Goal: Transaction & Acquisition: Download file/media

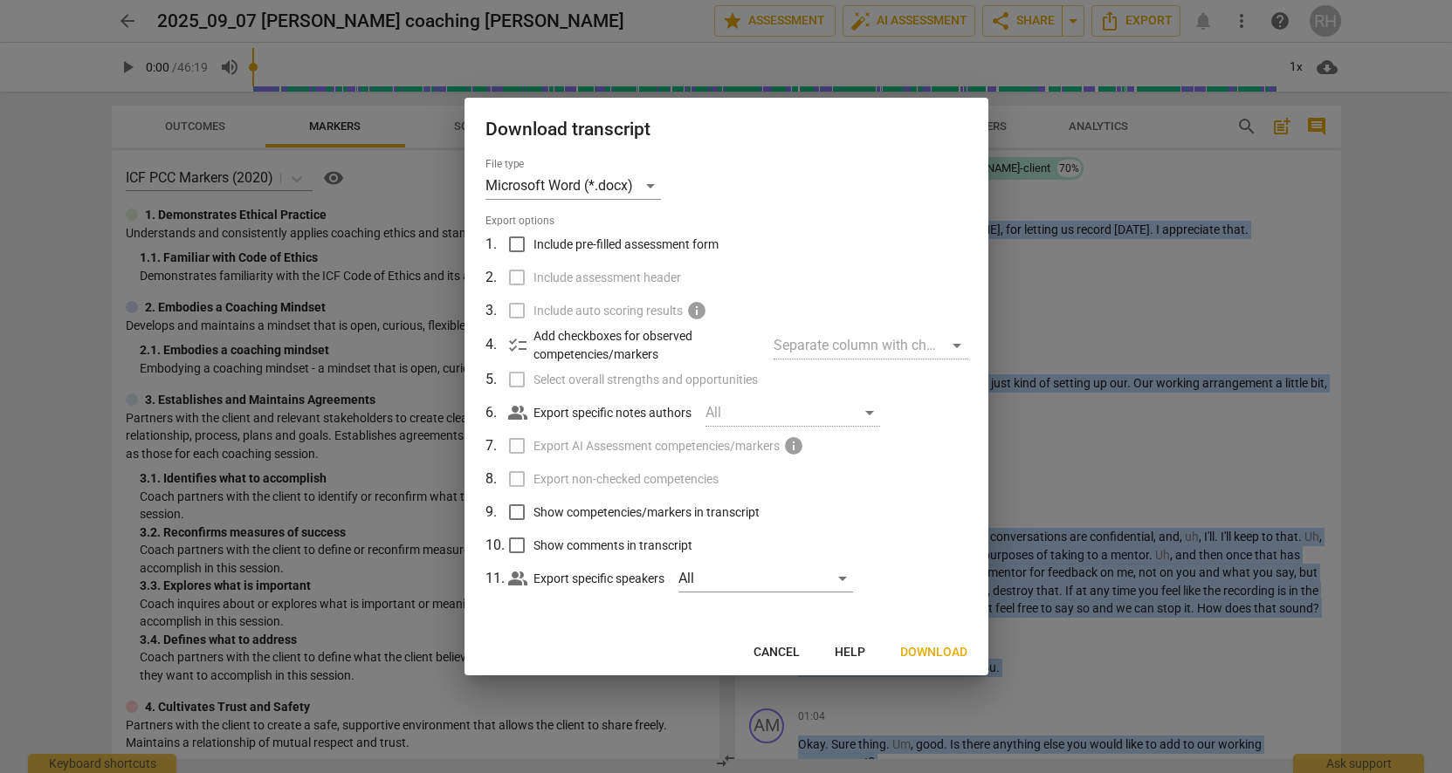
click at [785, 650] on span "Cancel" at bounding box center [776, 652] width 46 height 17
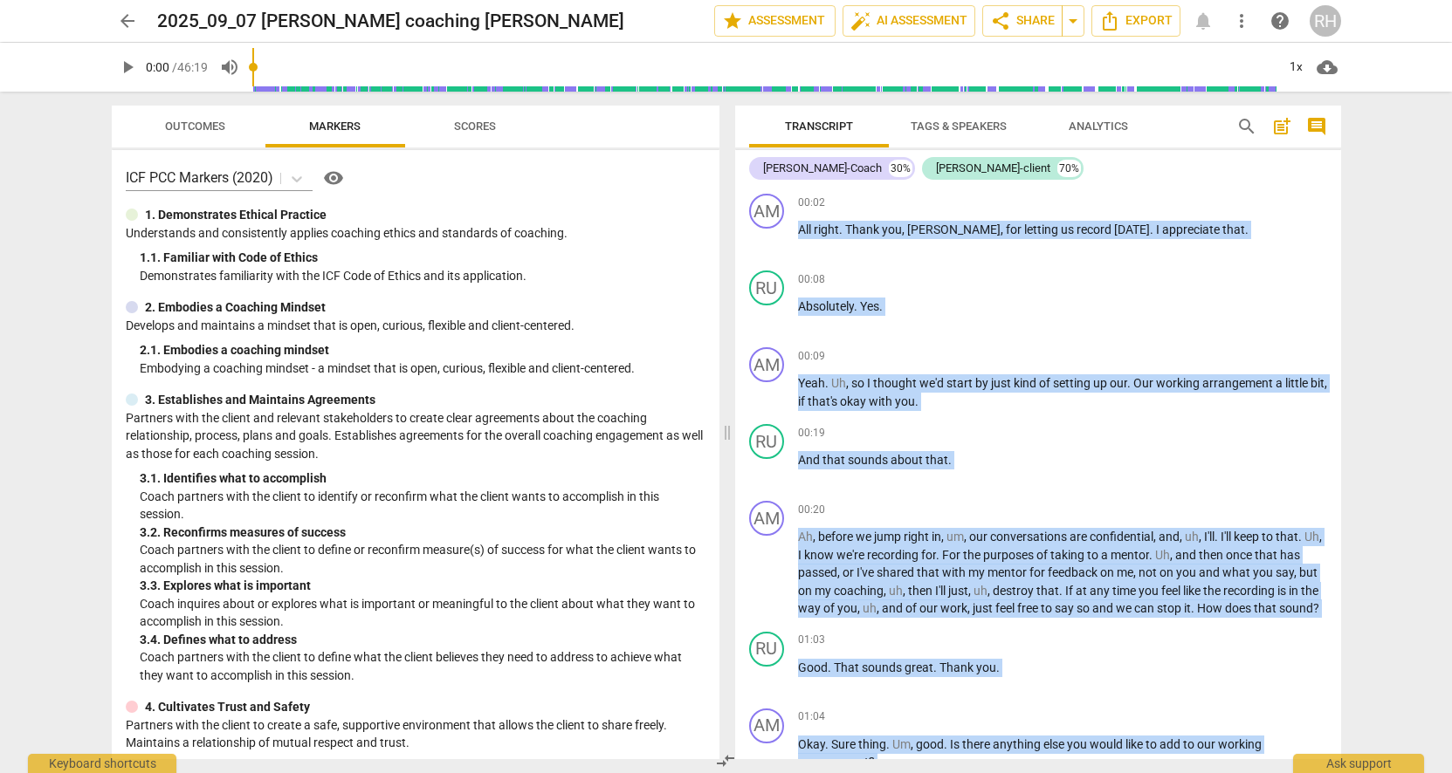
click at [121, 14] on span "arrow_back" at bounding box center [127, 20] width 21 height 21
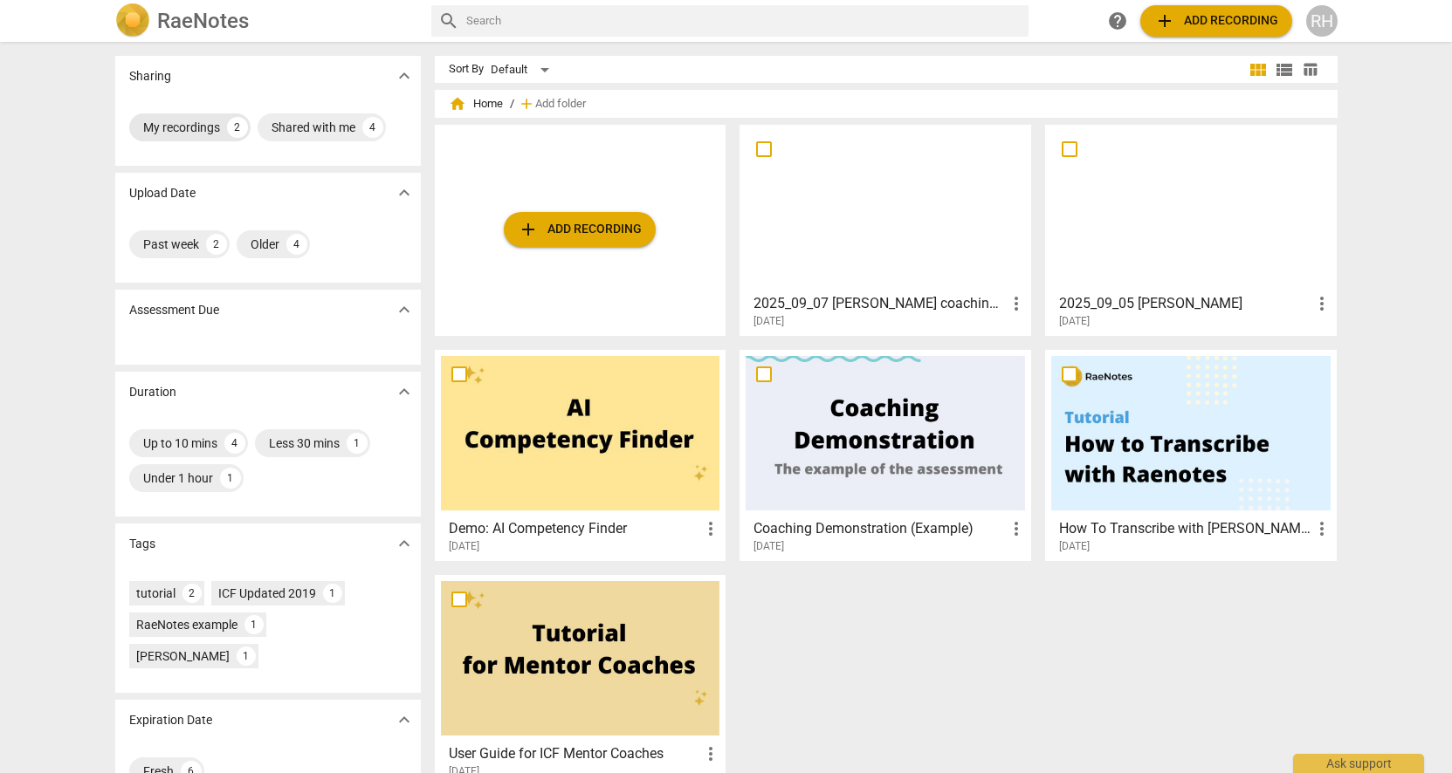
click at [210, 127] on div "My recordings" at bounding box center [181, 127] width 77 height 17
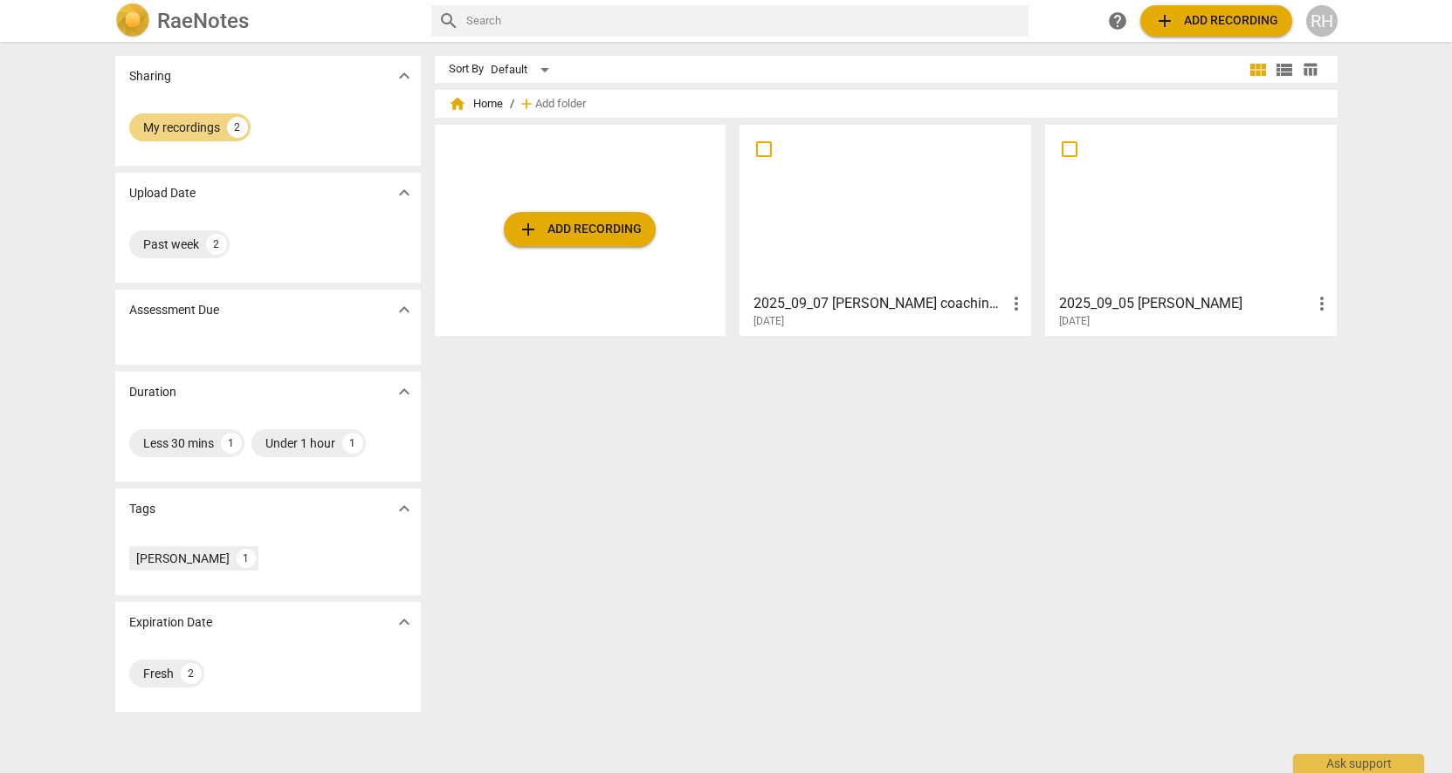
click at [1101, 212] on div at bounding box center [1190, 208] width 279 height 154
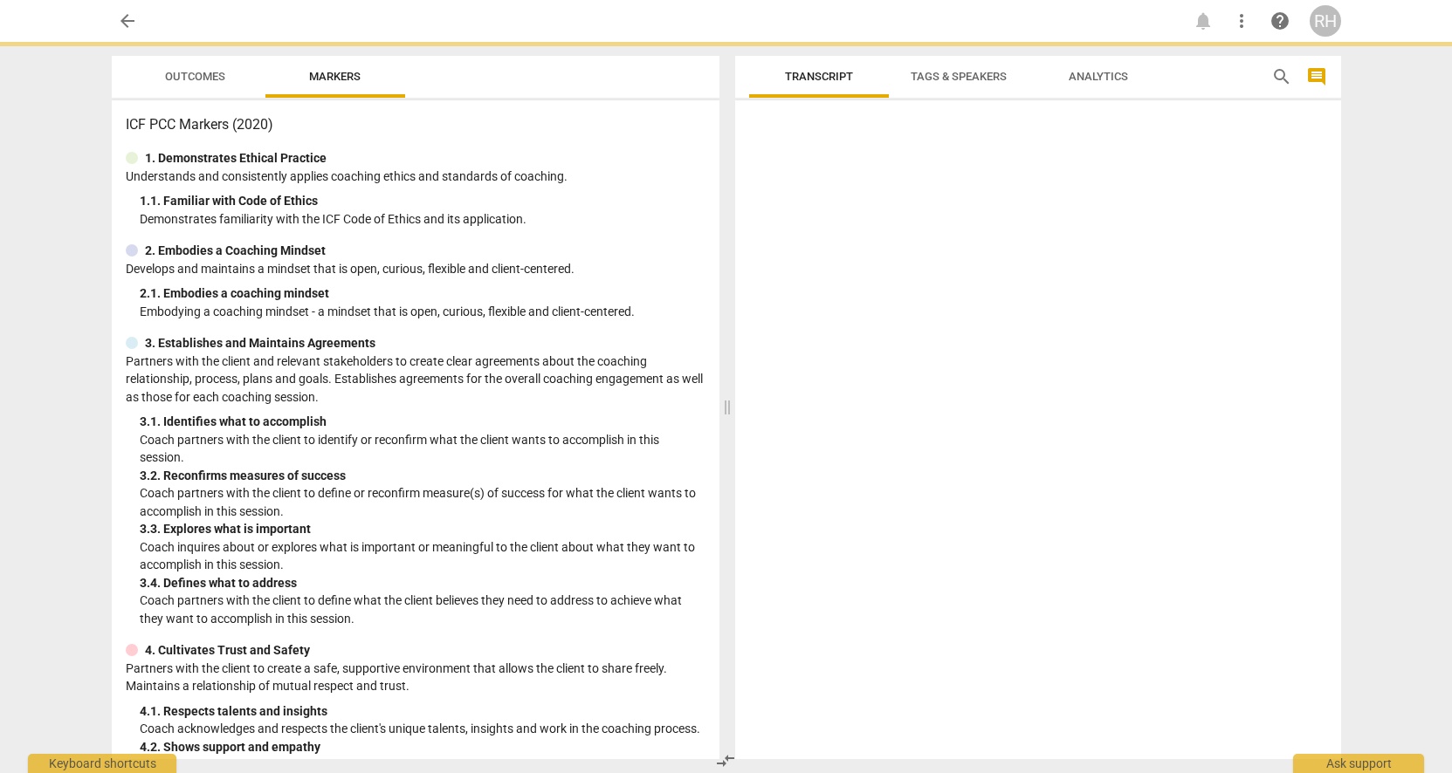
click at [1101, 212] on div at bounding box center [1038, 433] width 606 height 652
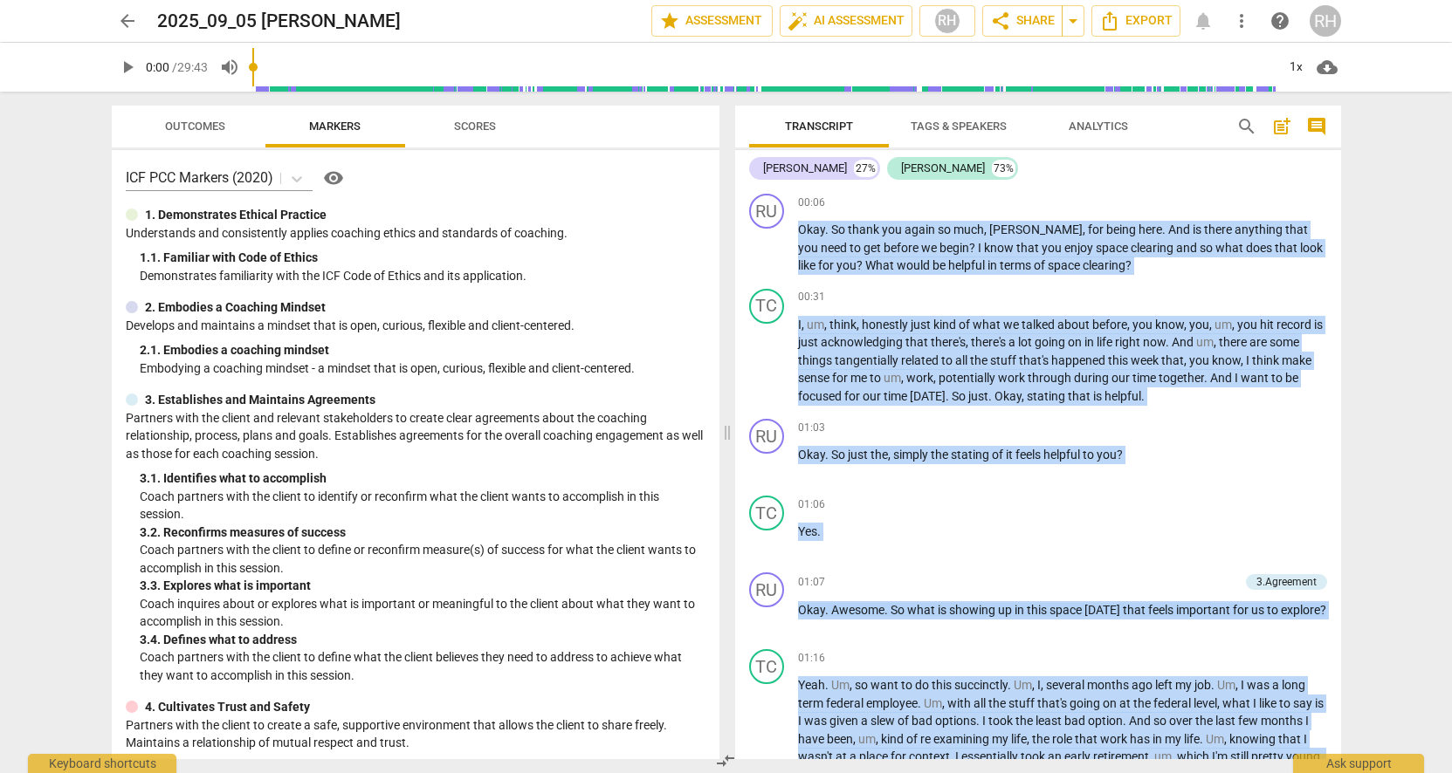
click at [1112, 131] on span "Analytics" at bounding box center [1097, 126] width 59 height 13
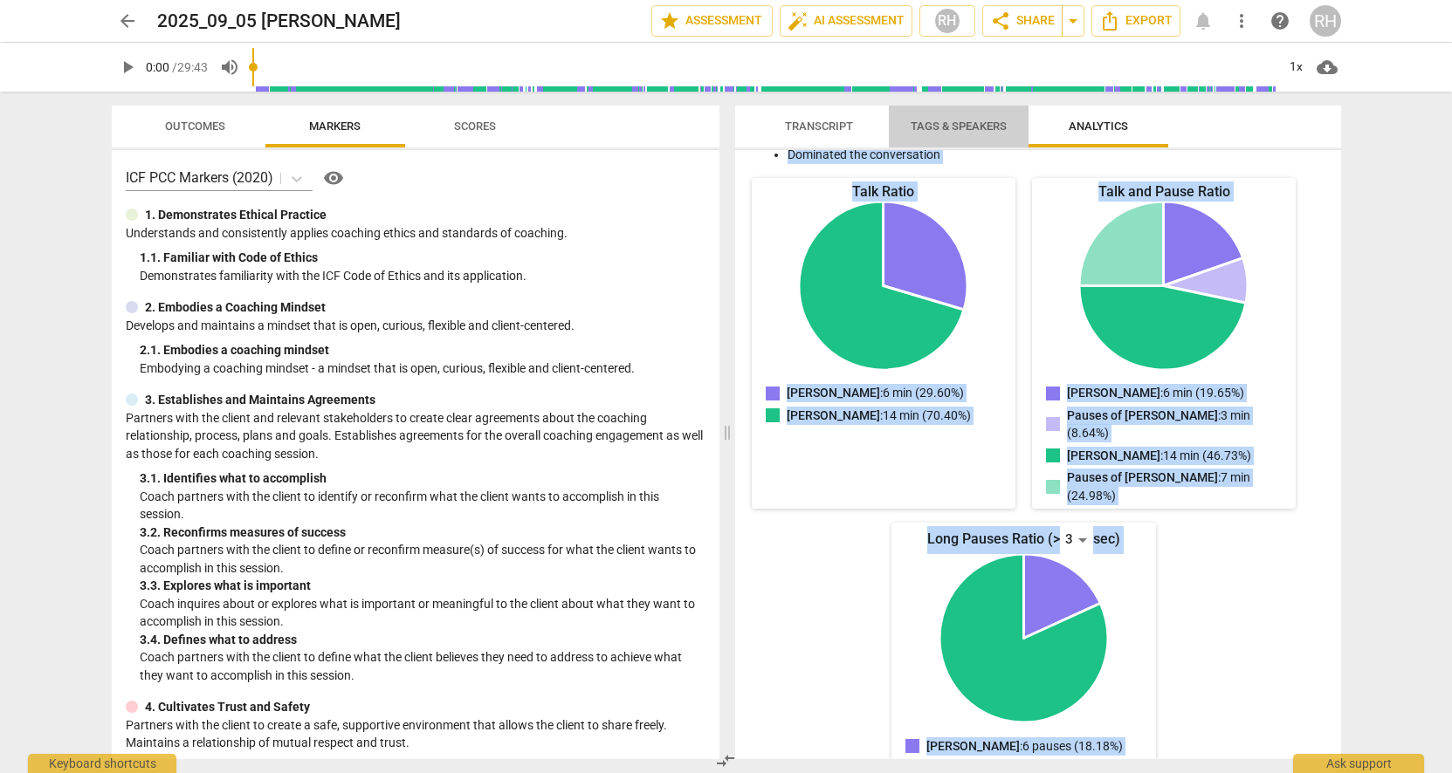
click at [962, 123] on span "Tags & Speakers" at bounding box center [958, 126] width 96 height 13
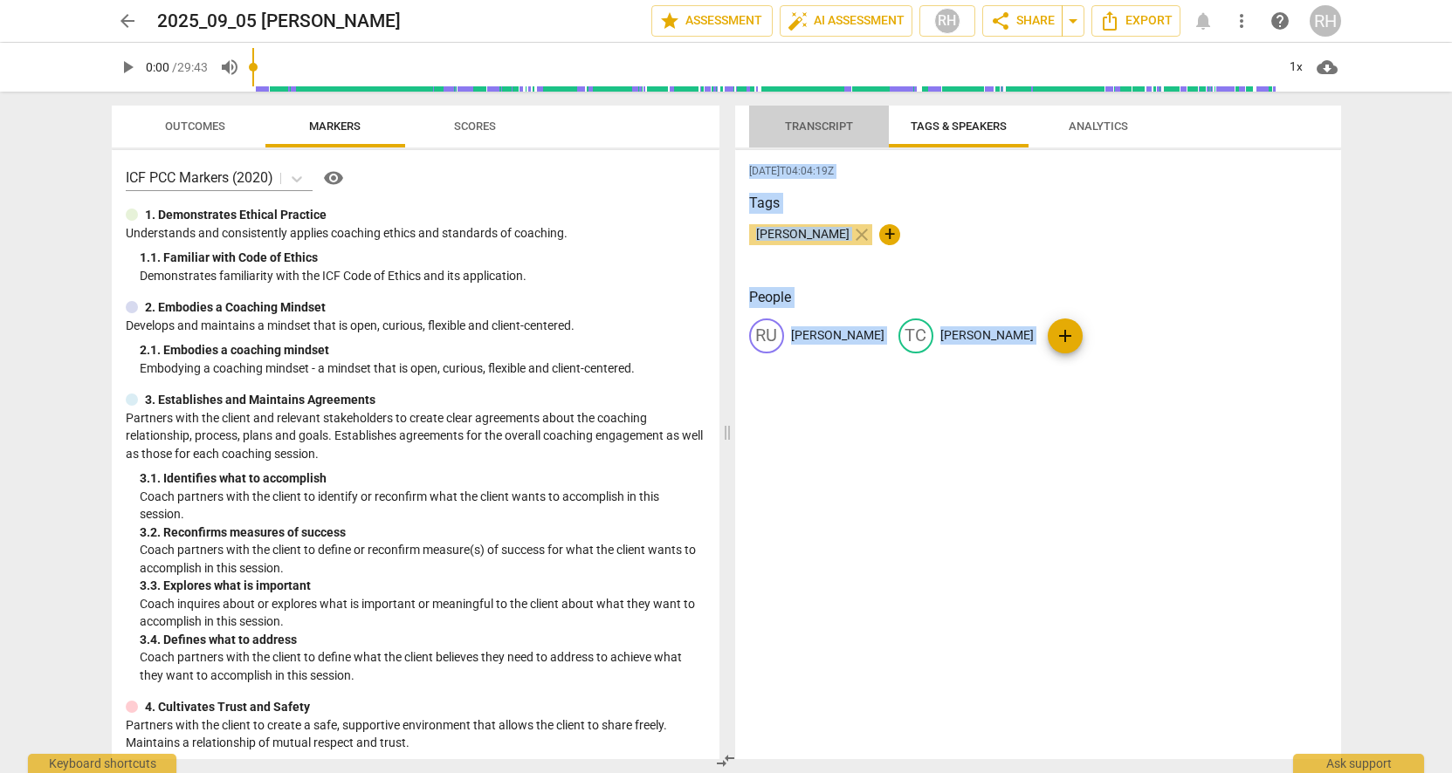
click at [839, 123] on span "Transcript" at bounding box center [819, 126] width 68 height 13
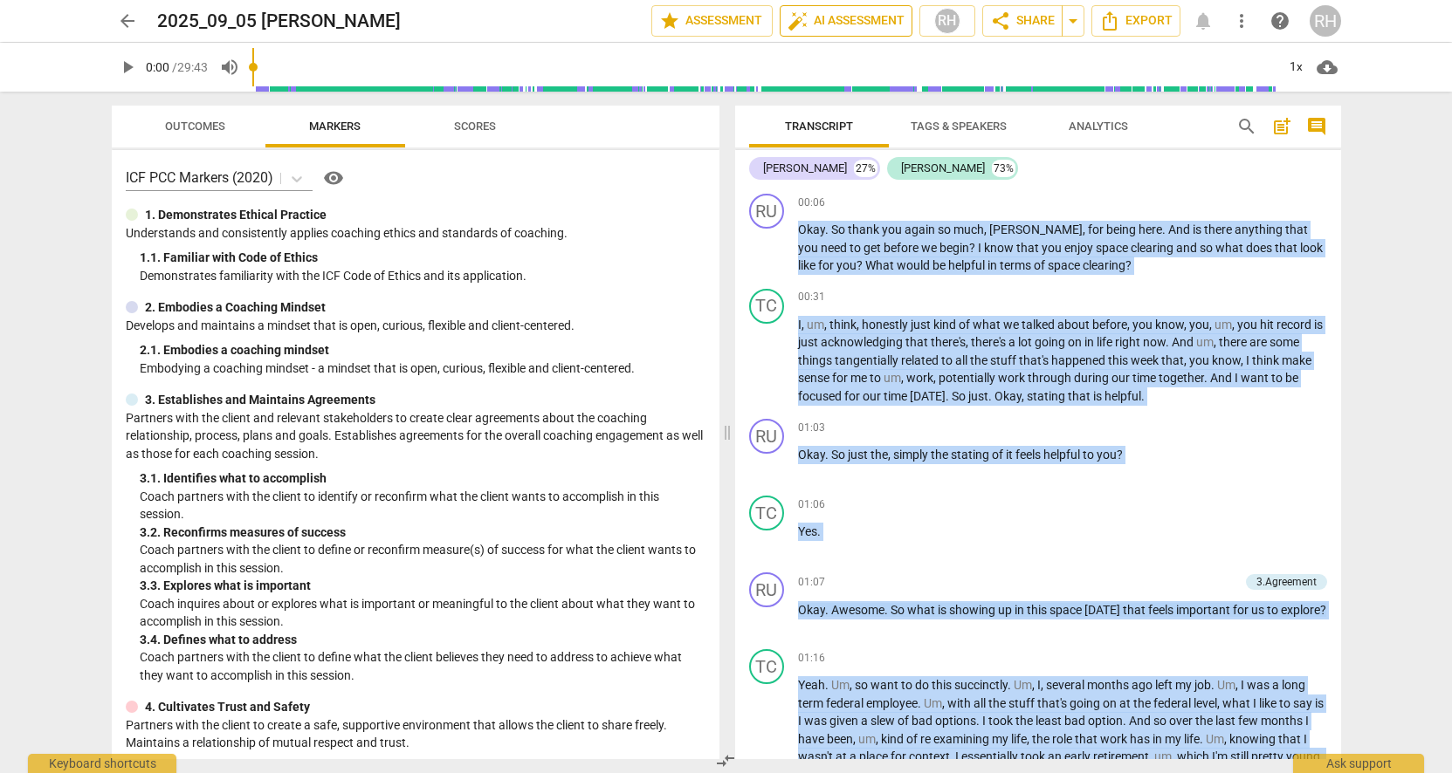
click at [853, 18] on span "auto_fix_high AI Assessment" at bounding box center [845, 20] width 117 height 21
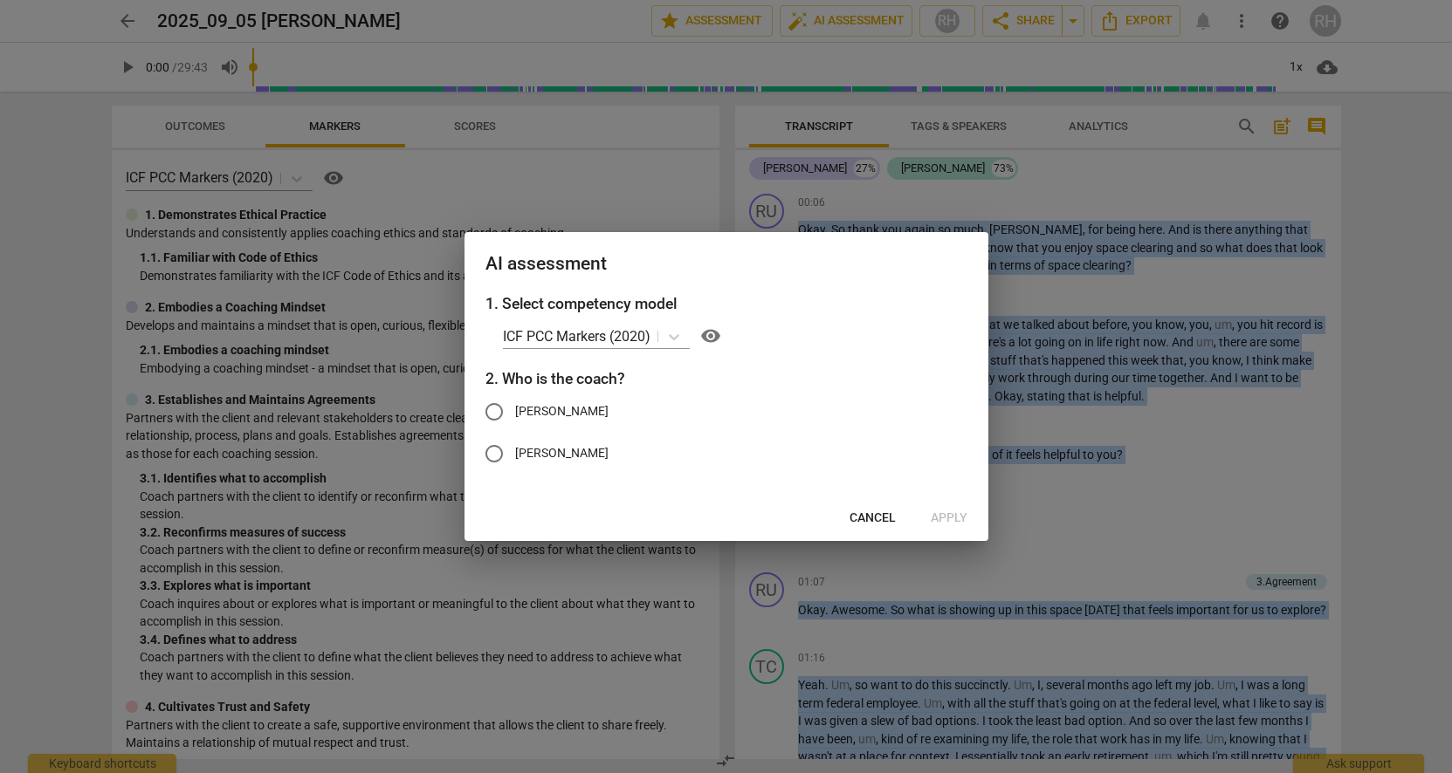
click at [498, 410] on input "[PERSON_NAME]" at bounding box center [494, 412] width 42 height 42
radio input "true"
click at [941, 516] on span "Apply" at bounding box center [948, 518] width 37 height 17
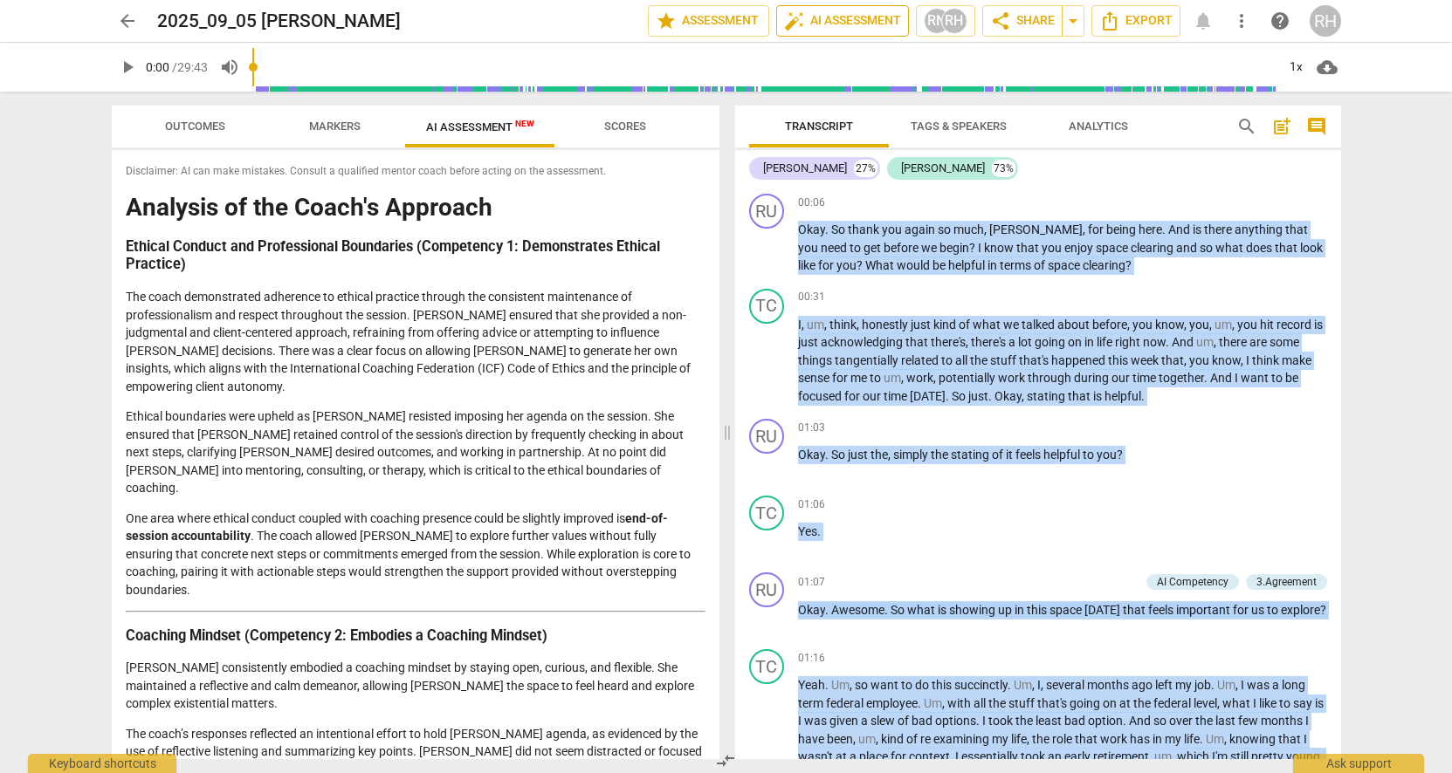
click at [820, 19] on span "auto_fix_high AI Assessment" at bounding box center [842, 20] width 117 height 21
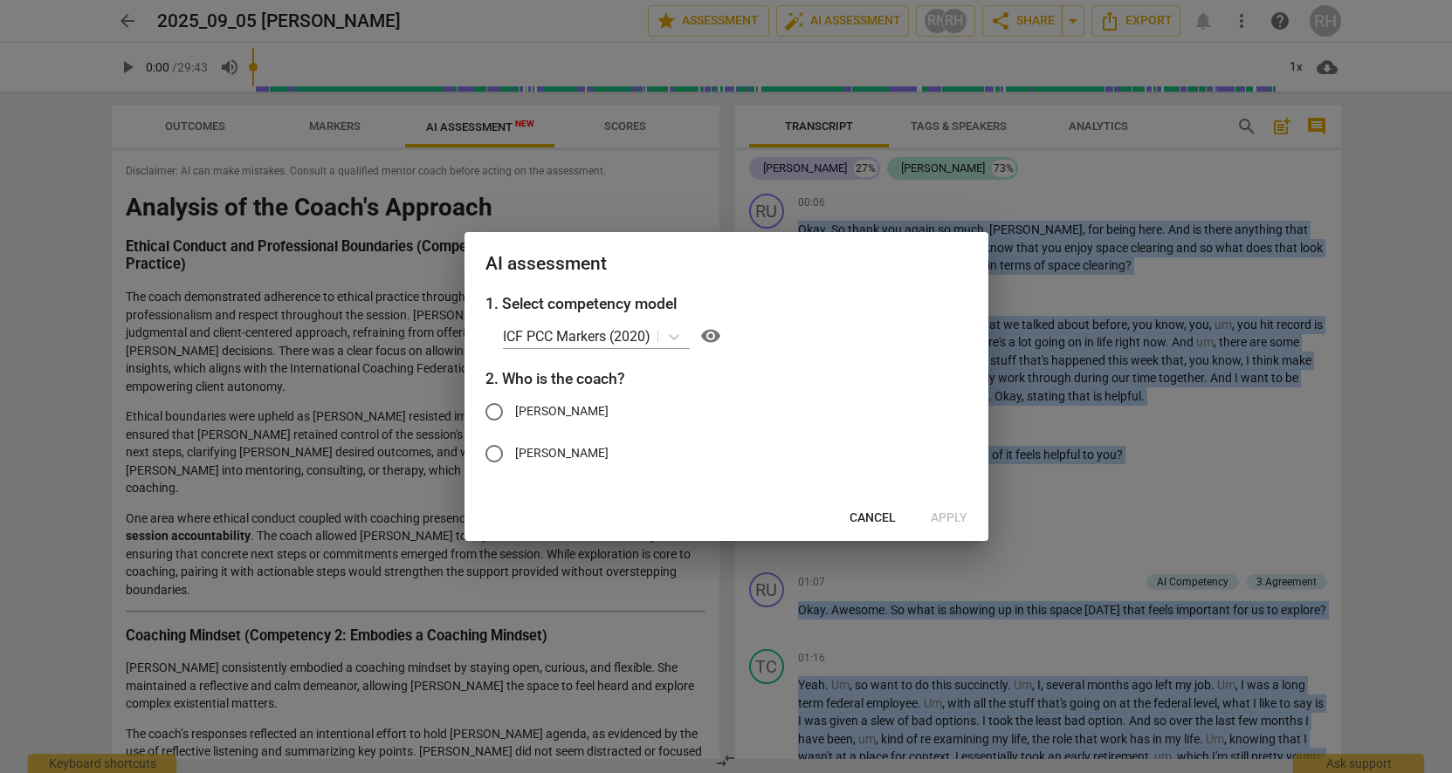
click at [868, 511] on span "Cancel" at bounding box center [872, 518] width 46 height 17
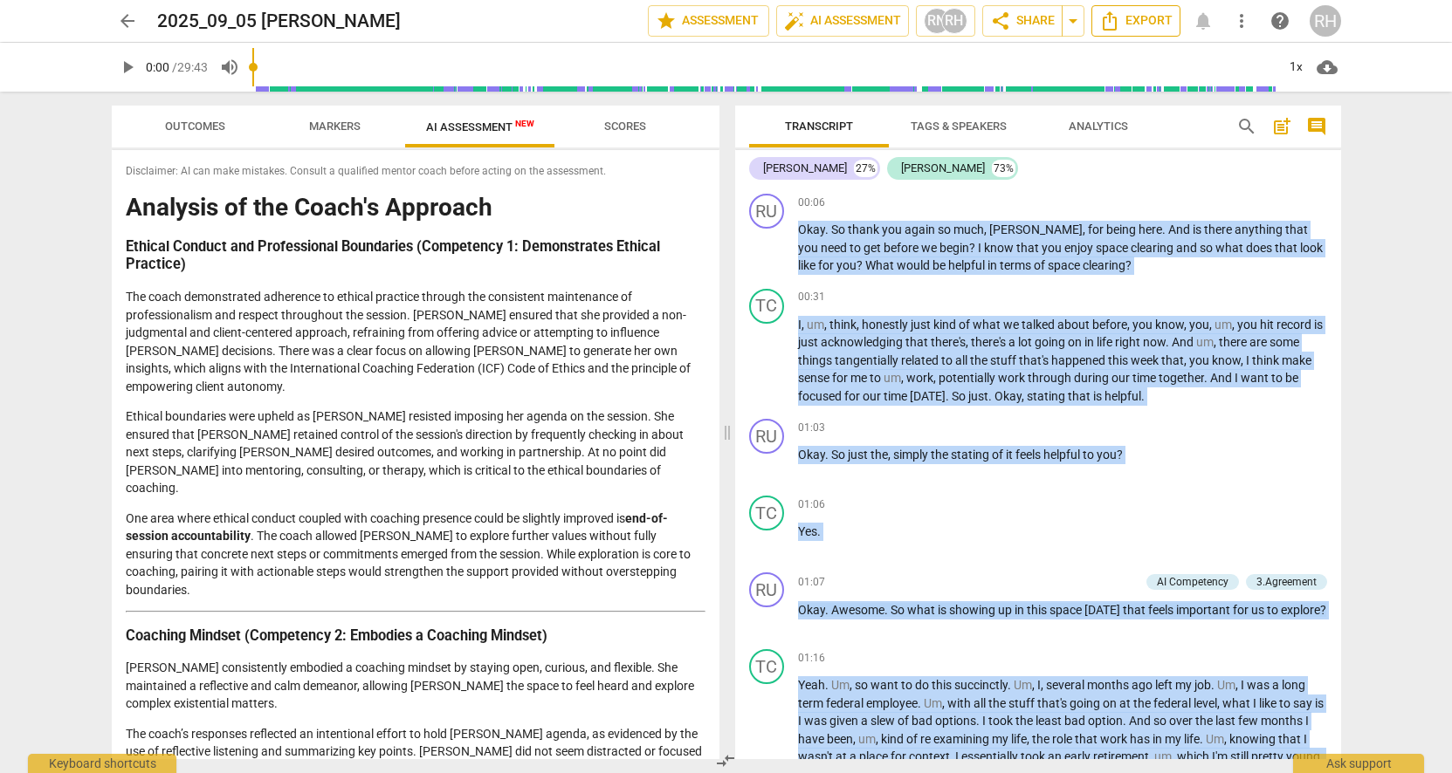
click at [1150, 24] on span "Export" at bounding box center [1135, 20] width 73 height 21
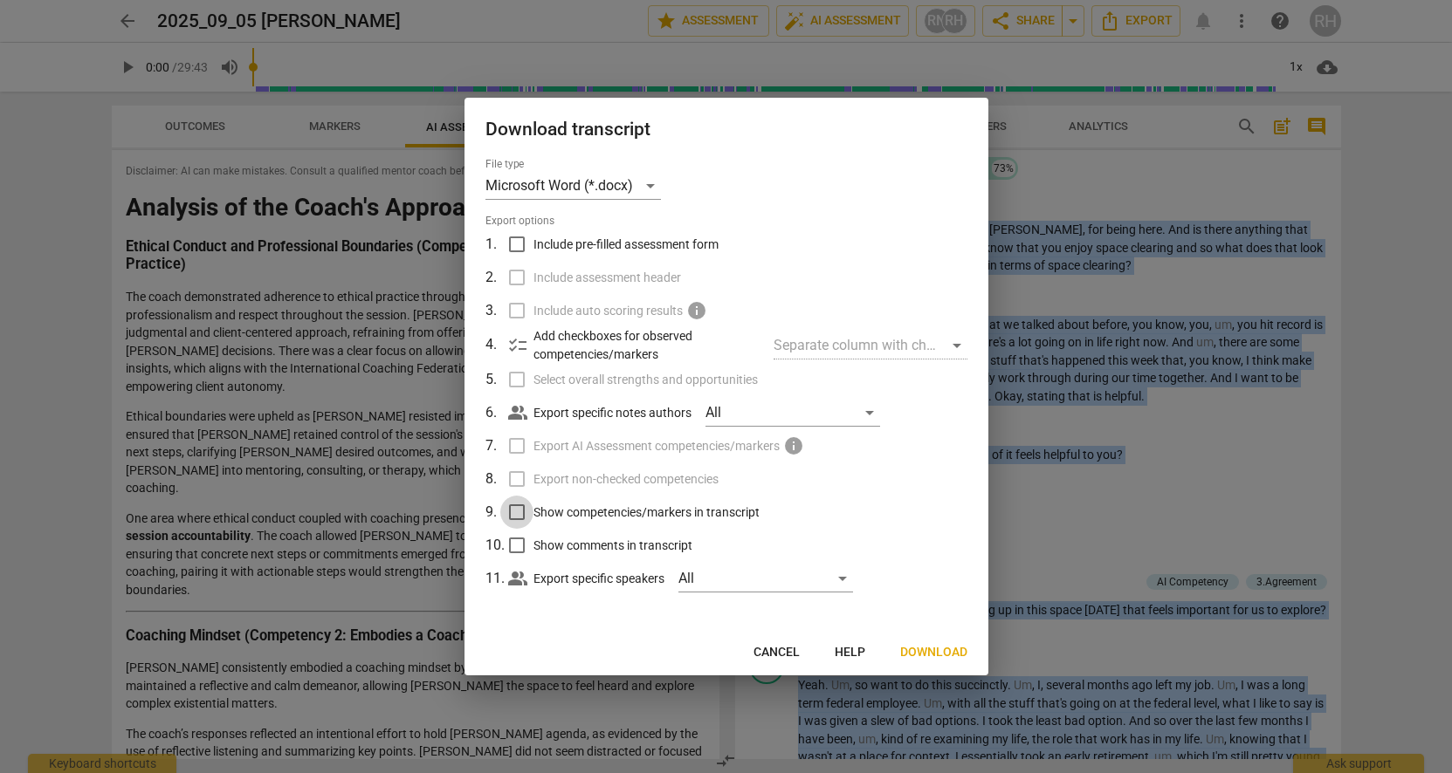
click at [518, 509] on input "Show competencies/markers in transcript" at bounding box center [516, 512] width 33 height 33
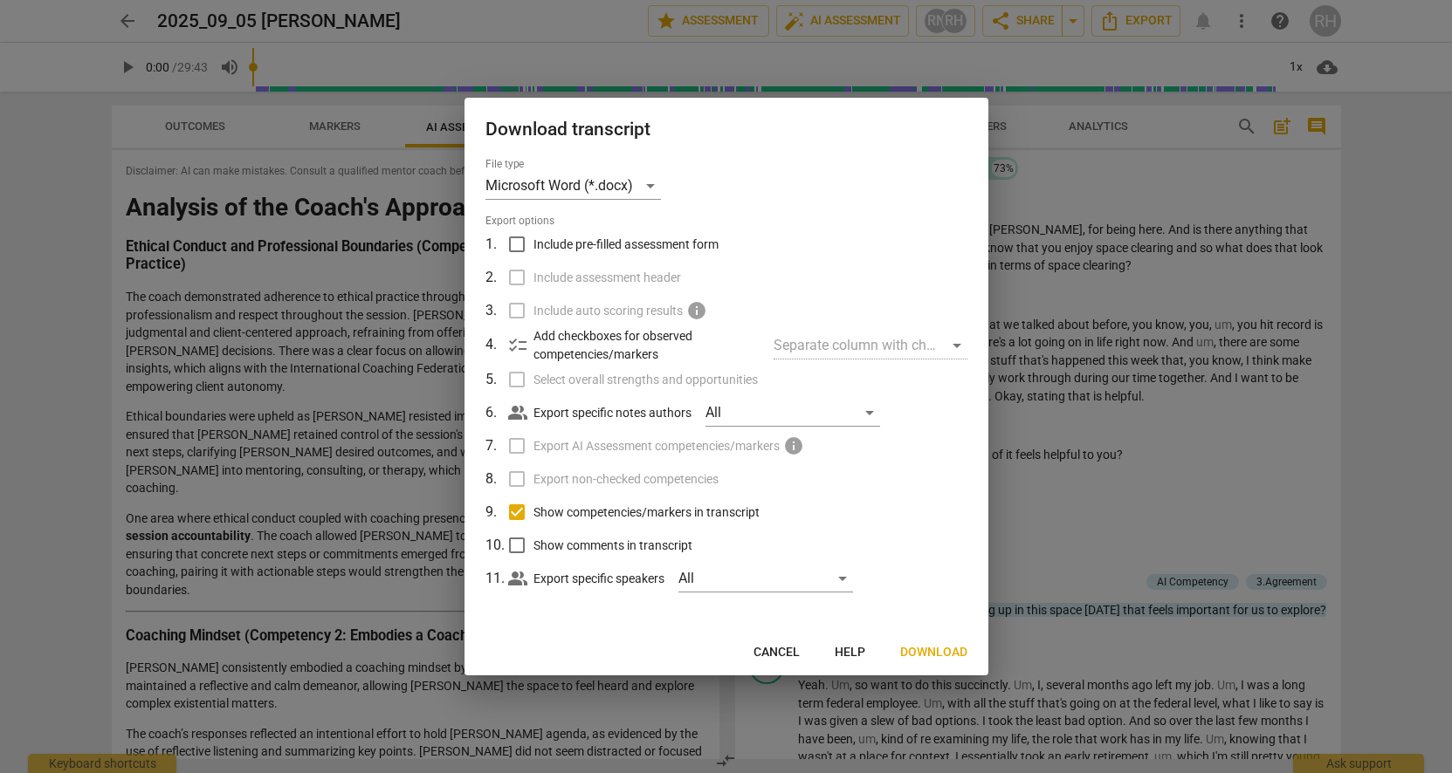
click at [516, 443] on label "Export AI Assessment competencies/markers info" at bounding box center [724, 445] width 457 height 33
click at [779, 651] on span "Cancel" at bounding box center [776, 652] width 46 height 17
checkbox input "false"
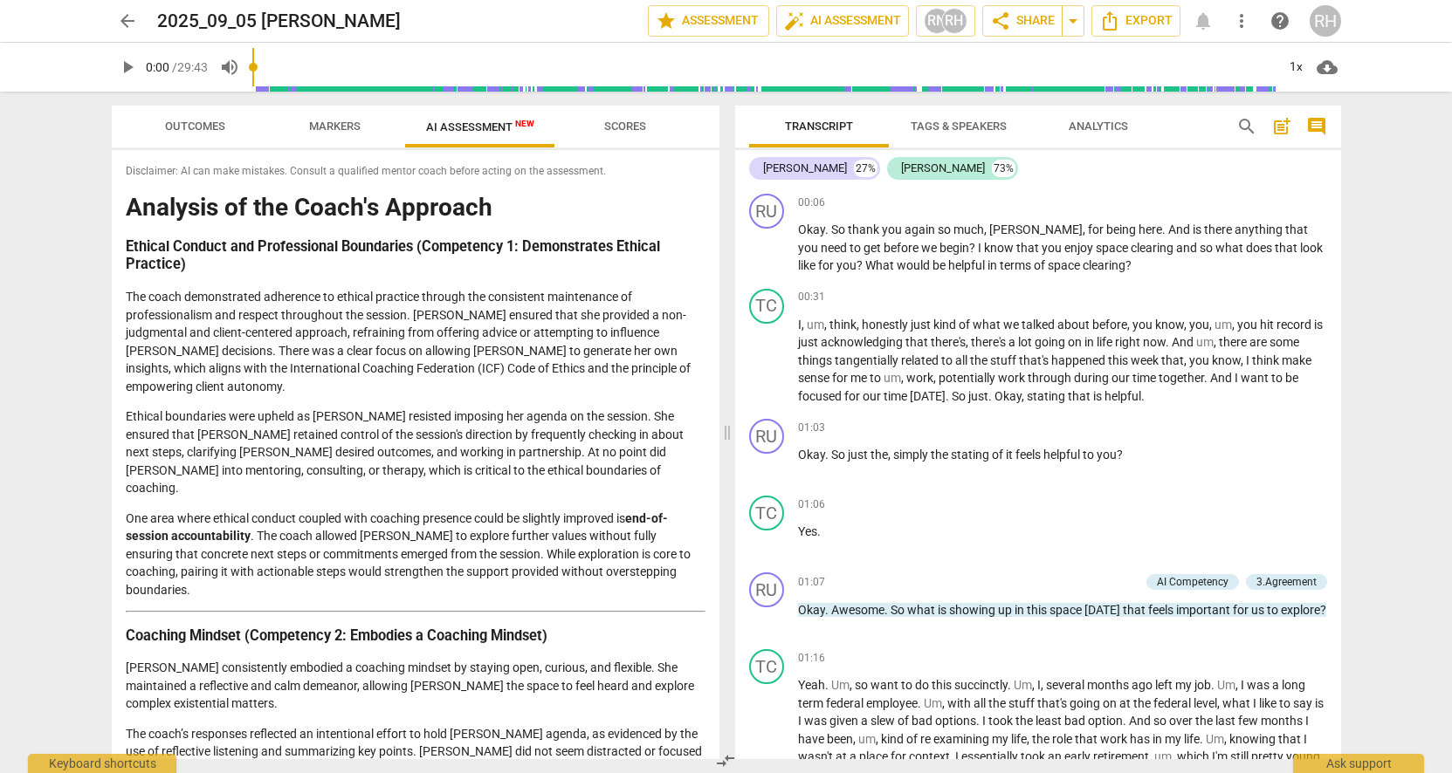
click at [461, 127] on span "AI Assessment New" at bounding box center [480, 126] width 108 height 13
click at [105, 755] on div "Keyboard shortcuts" at bounding box center [102, 759] width 148 height 28
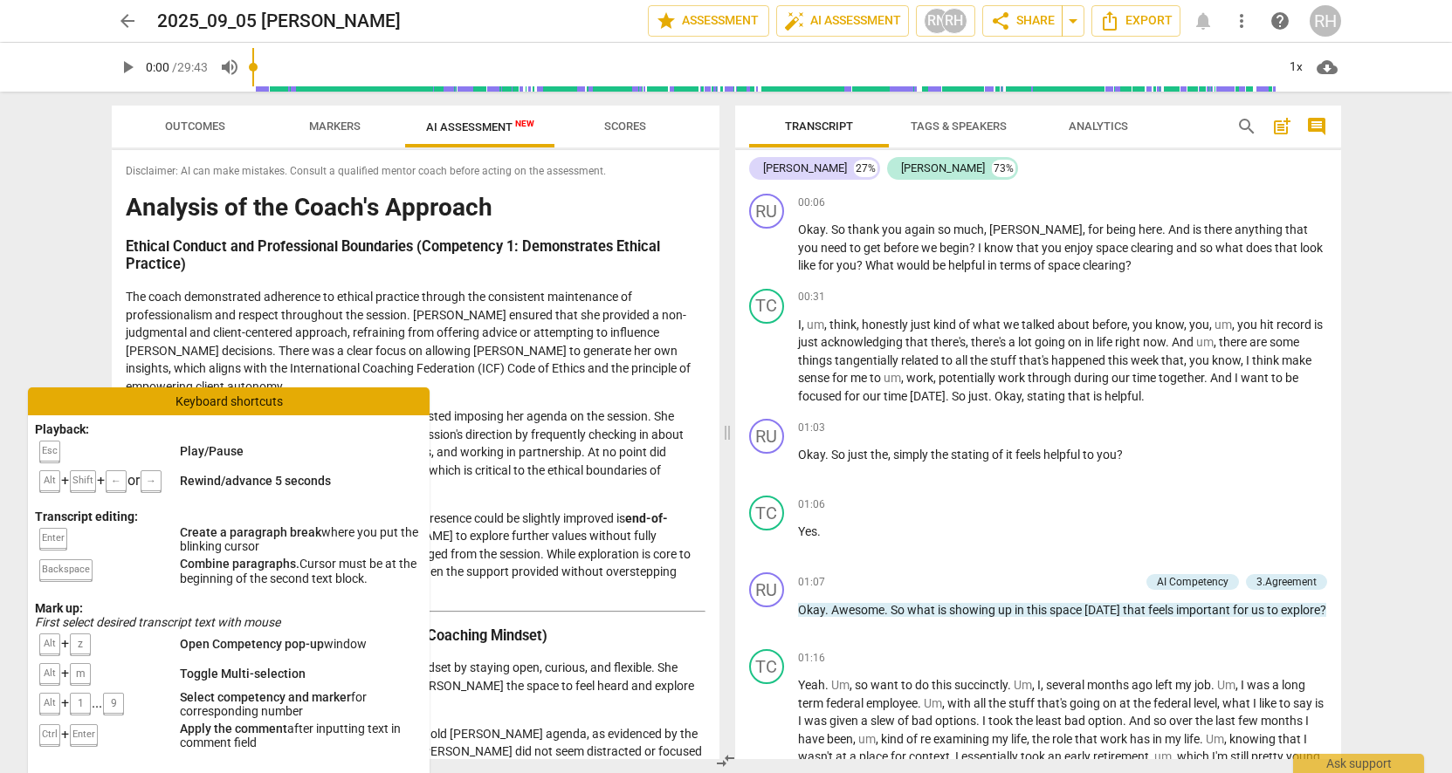
click at [43, 329] on div "arrow_back 2025_09_05 [PERSON_NAME] edit star Assessment auto_fix_high AI Asses…" at bounding box center [726, 386] width 1452 height 773
click at [85, 261] on div "arrow_back 2025_09_05 [PERSON_NAME] edit star Assessment auto_fix_high AI Asses…" at bounding box center [726, 386] width 1452 height 773
click at [112, 401] on div "Keyboard shortcuts" at bounding box center [229, 402] width 402 height 28
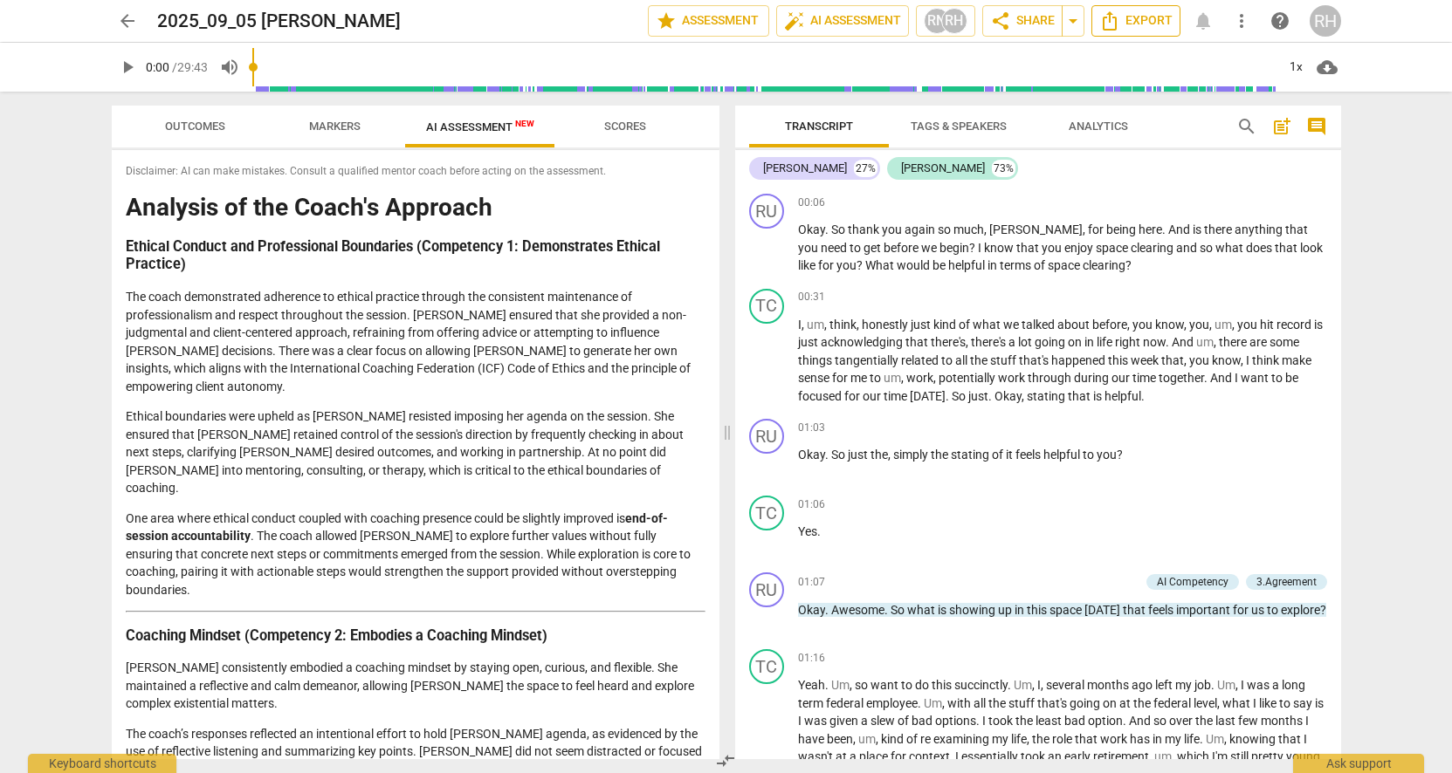
click at [1137, 22] on span "Export" at bounding box center [1135, 20] width 73 height 21
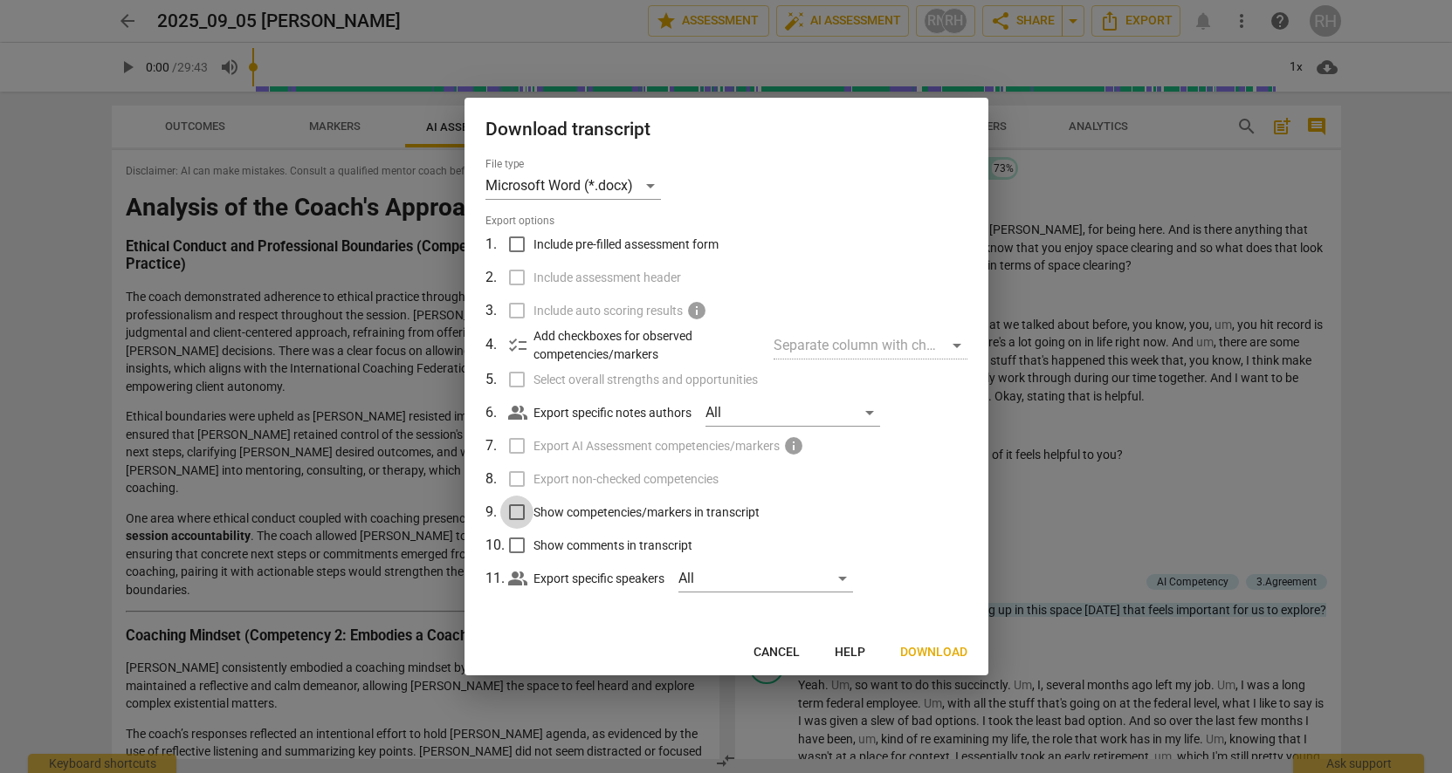
click at [518, 508] on input "Show competencies/markers in transcript" at bounding box center [516, 512] width 33 height 33
checkbox input "true"
click at [928, 649] on span "Download" at bounding box center [933, 652] width 67 height 17
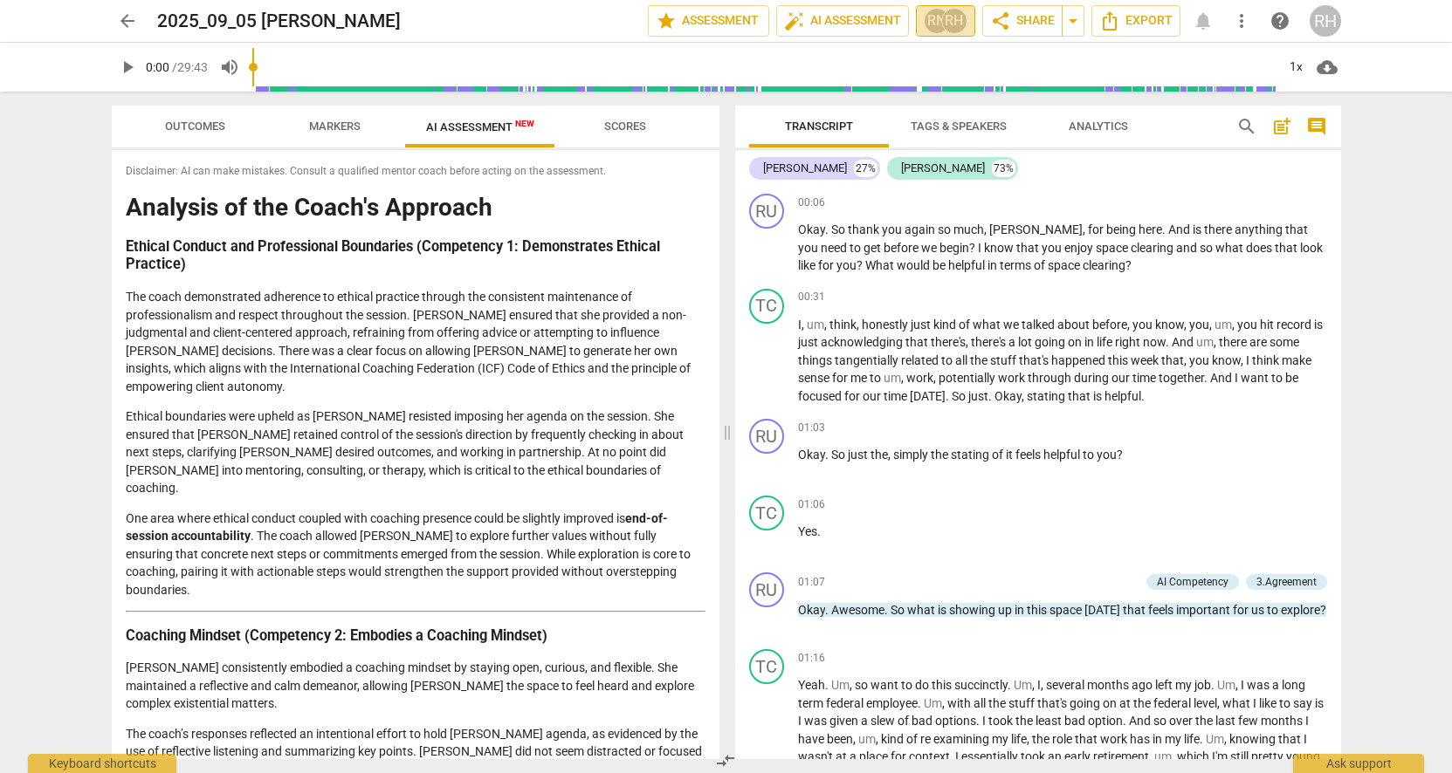
click at [943, 22] on div "RH" at bounding box center [954, 21] width 26 height 26
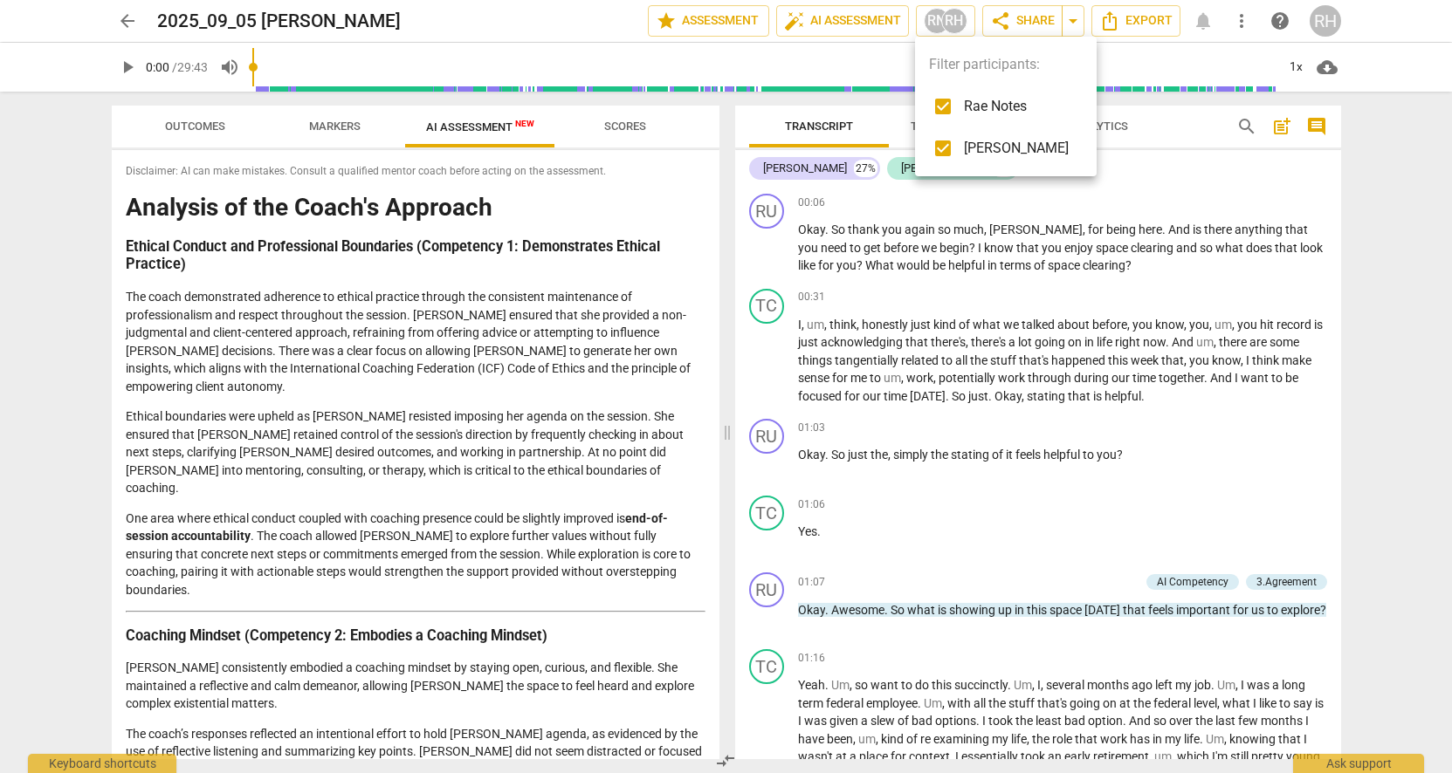
click at [1394, 161] on div at bounding box center [726, 386] width 1452 height 773
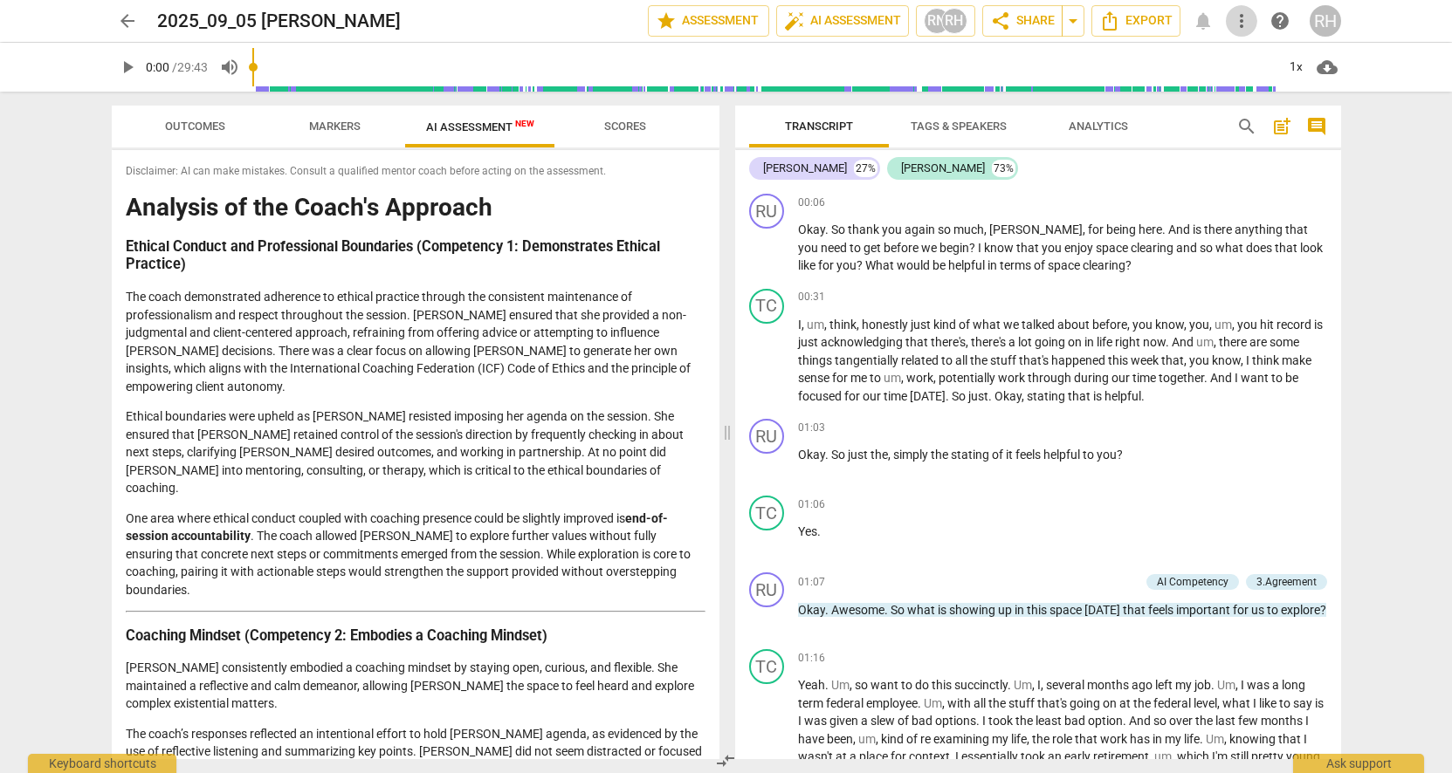
click at [1239, 20] on span "more_vert" at bounding box center [1241, 20] width 21 height 21
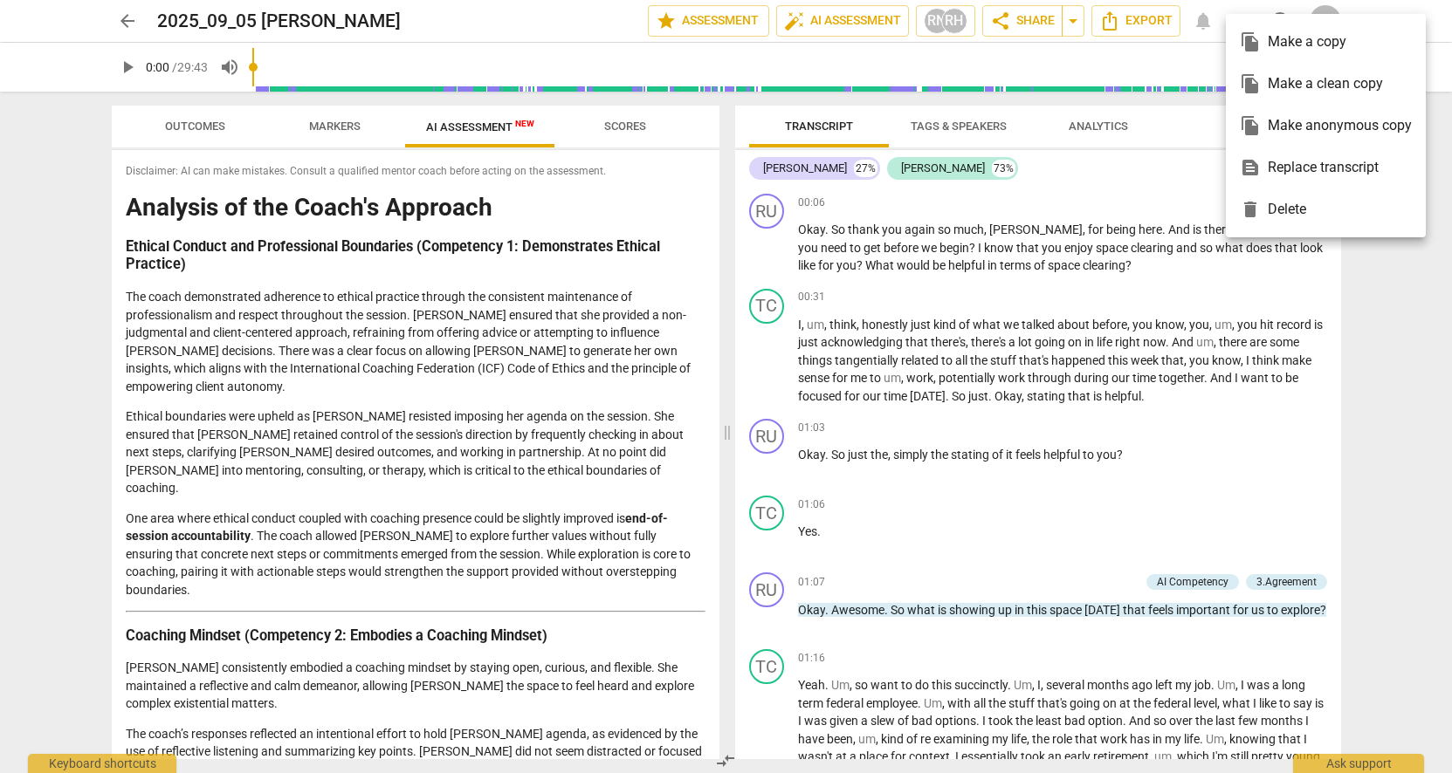
click at [1406, 337] on div at bounding box center [726, 386] width 1452 height 773
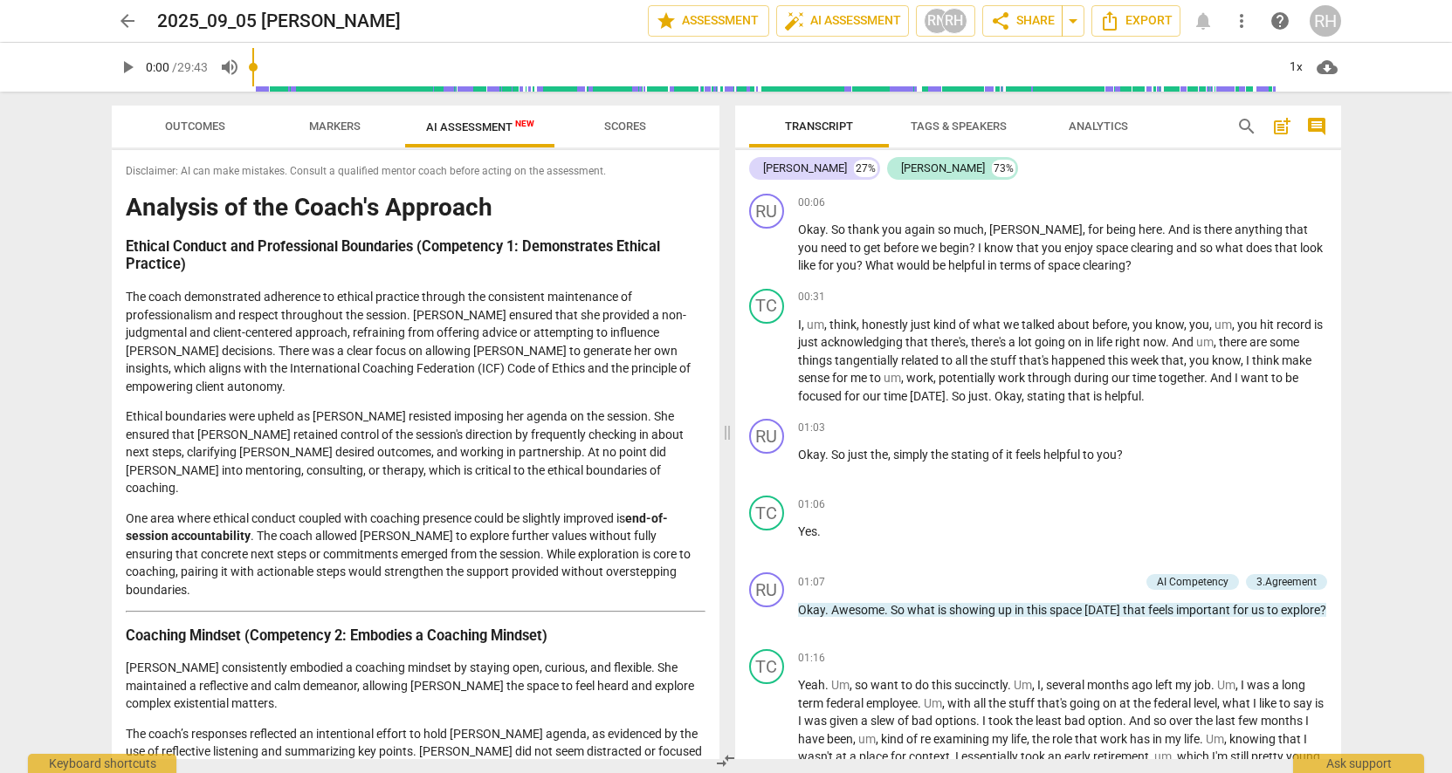
click at [1280, 129] on span "post_add" at bounding box center [1281, 126] width 21 height 21
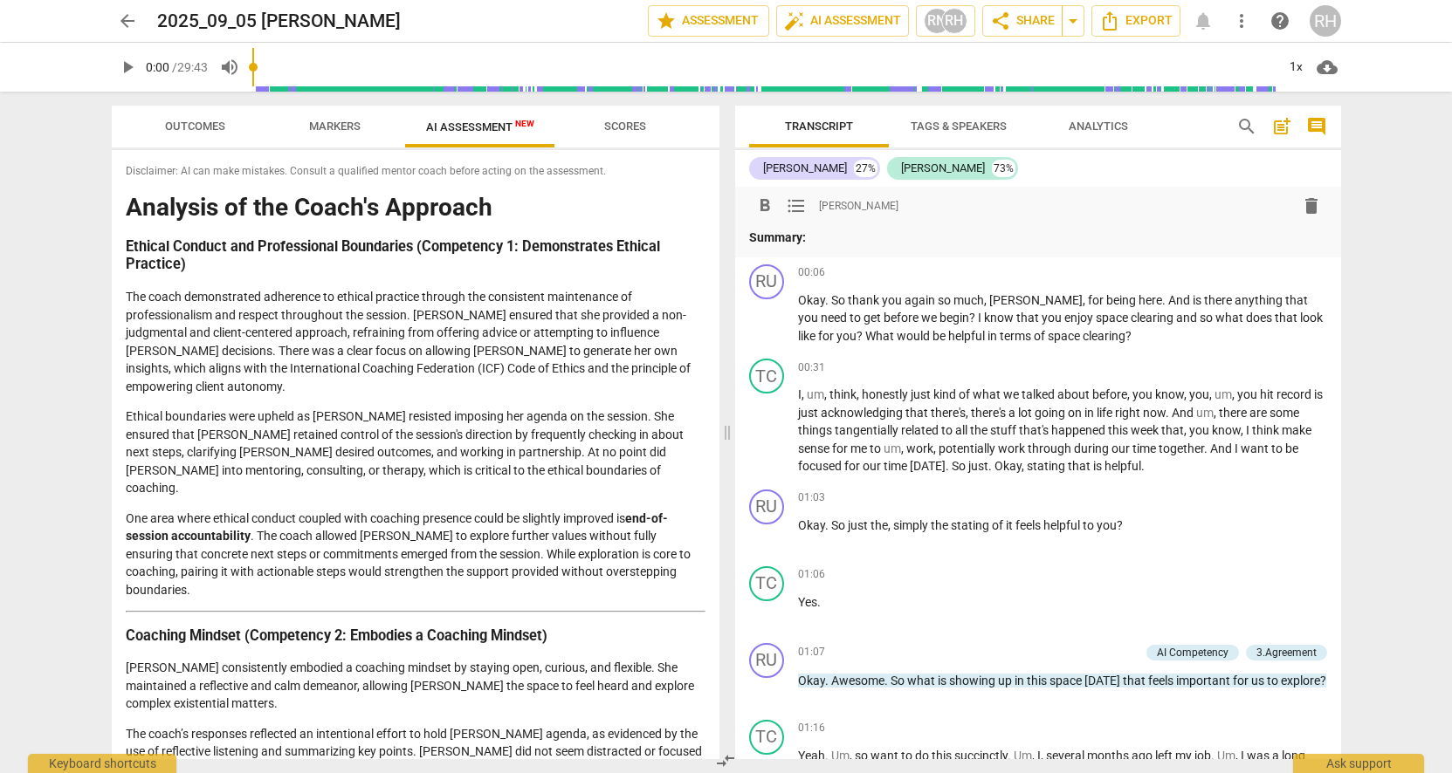
click at [1280, 129] on span "post_add" at bounding box center [1281, 126] width 21 height 21
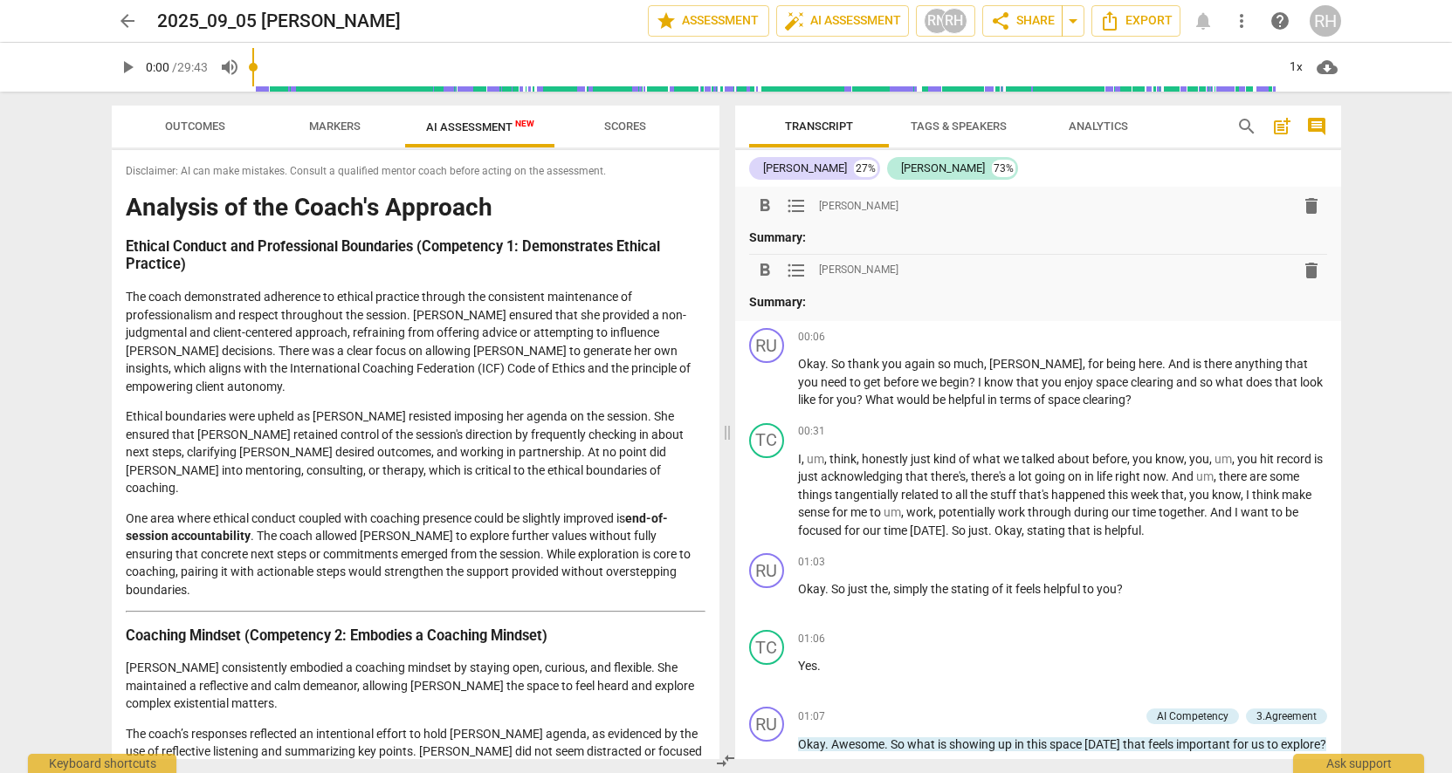
click at [1306, 206] on span "delete" at bounding box center [1311, 206] width 21 height 21
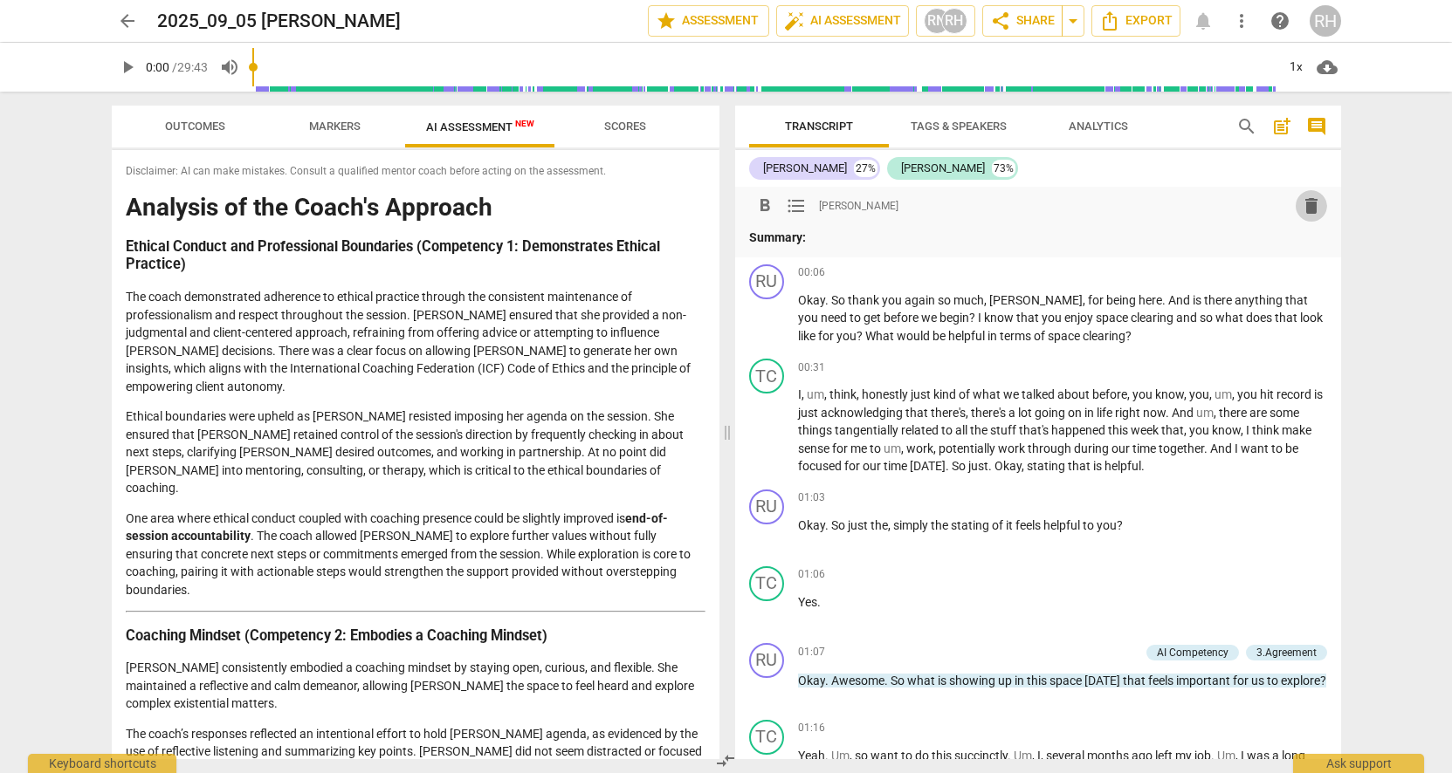
click at [1307, 201] on span "delete" at bounding box center [1311, 206] width 21 height 21
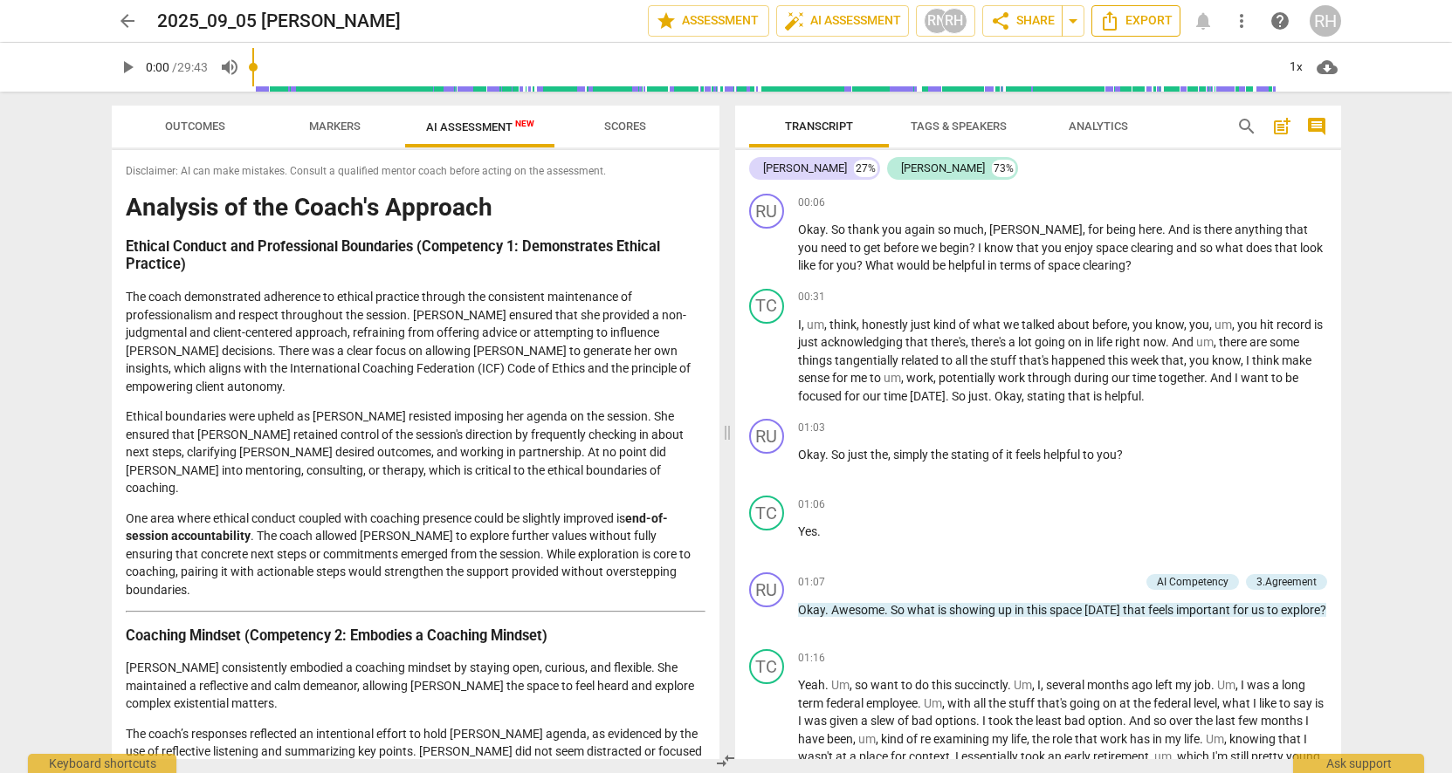
click at [1138, 23] on span "Export" at bounding box center [1135, 20] width 73 height 21
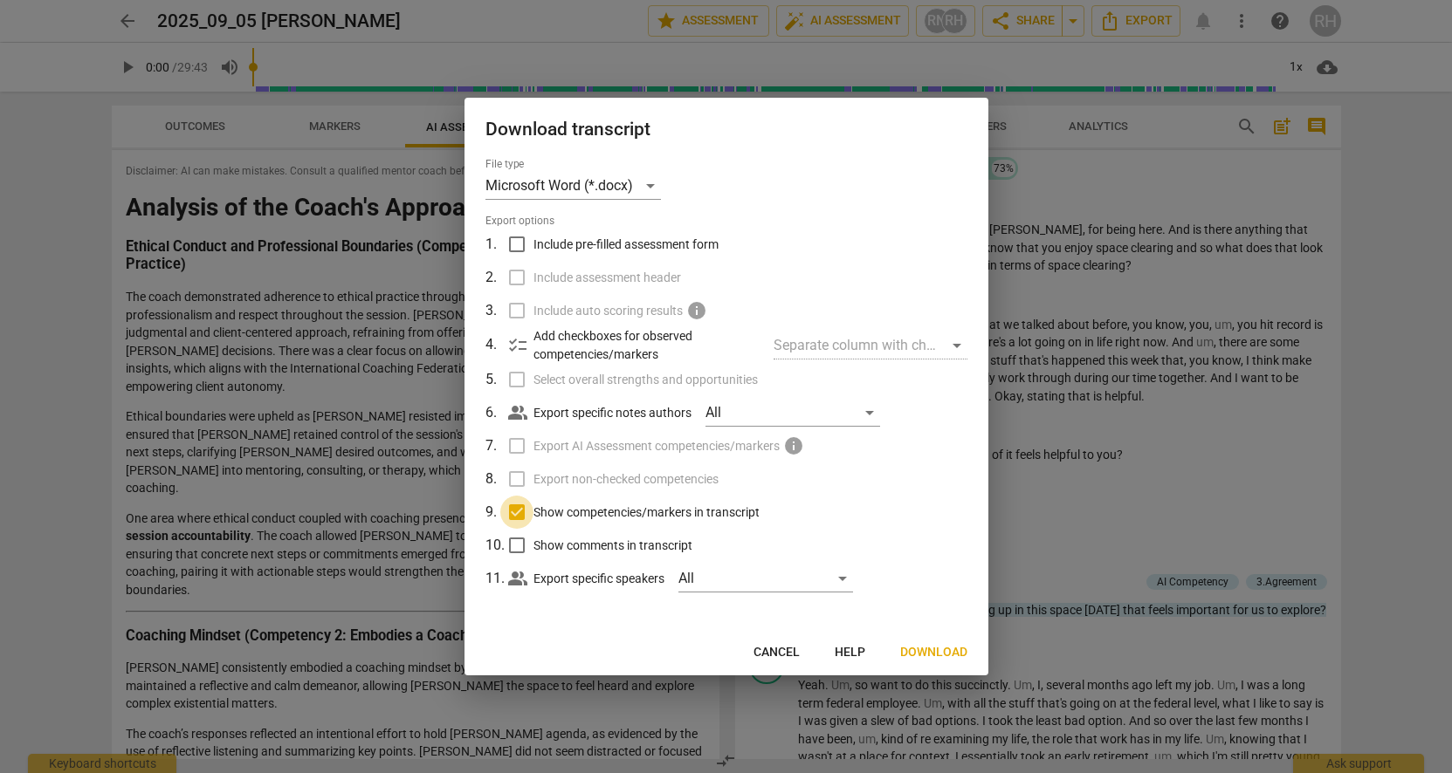
click at [513, 508] on input "Show competencies/markers in transcript" at bounding box center [516, 512] width 33 height 33
click at [783, 651] on span "Cancel" at bounding box center [776, 652] width 46 height 17
checkbox input "true"
